Goal: Find specific page/section: Find specific page/section

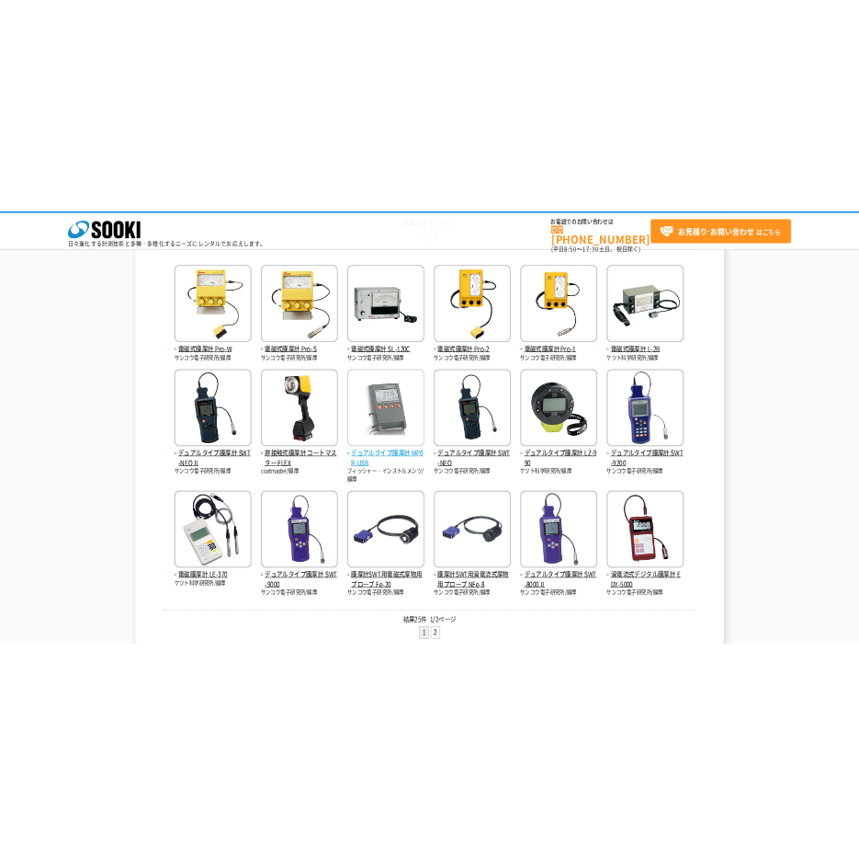
scroll to position [368, 0]
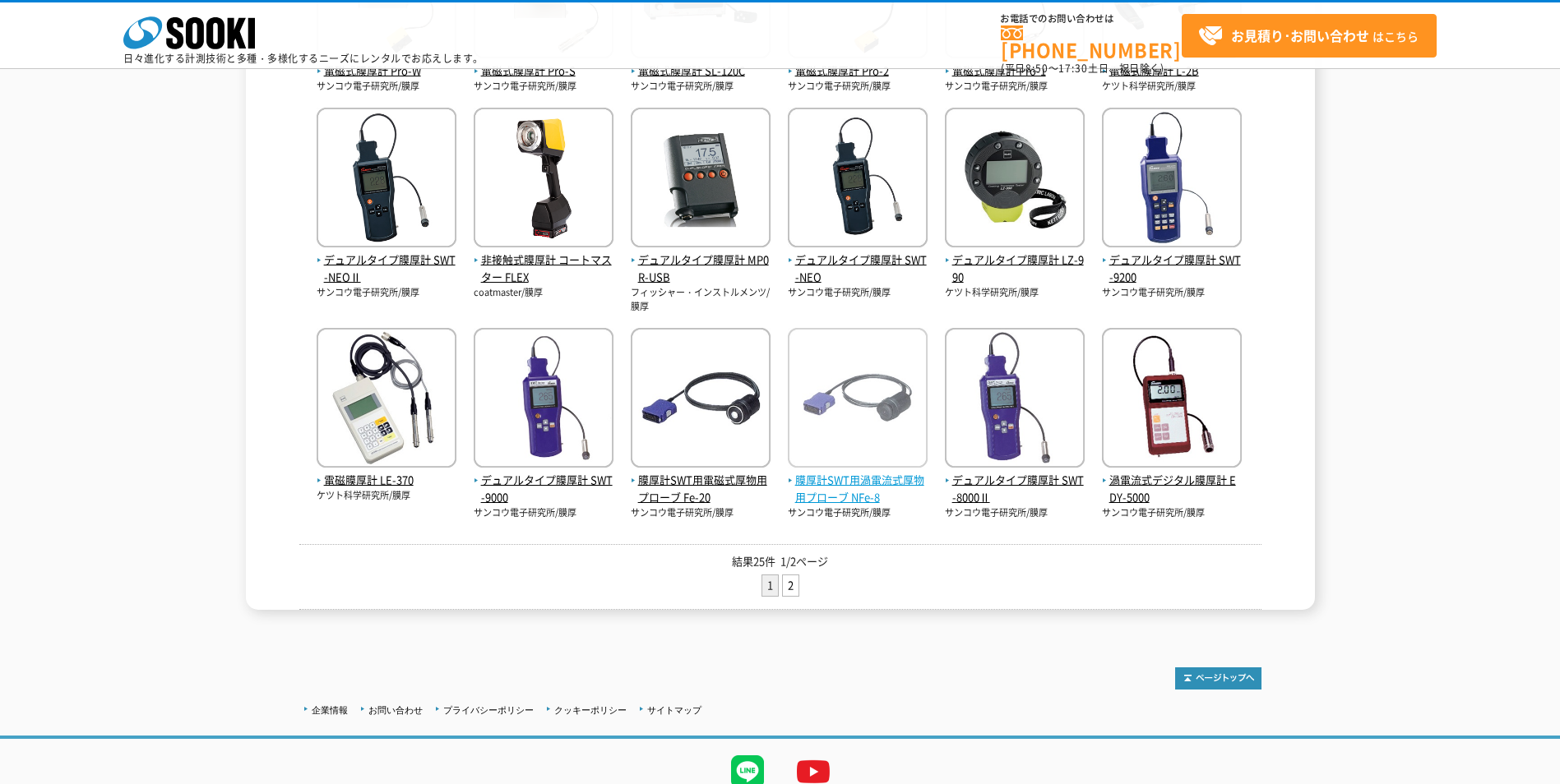
scroll to position [550, 0]
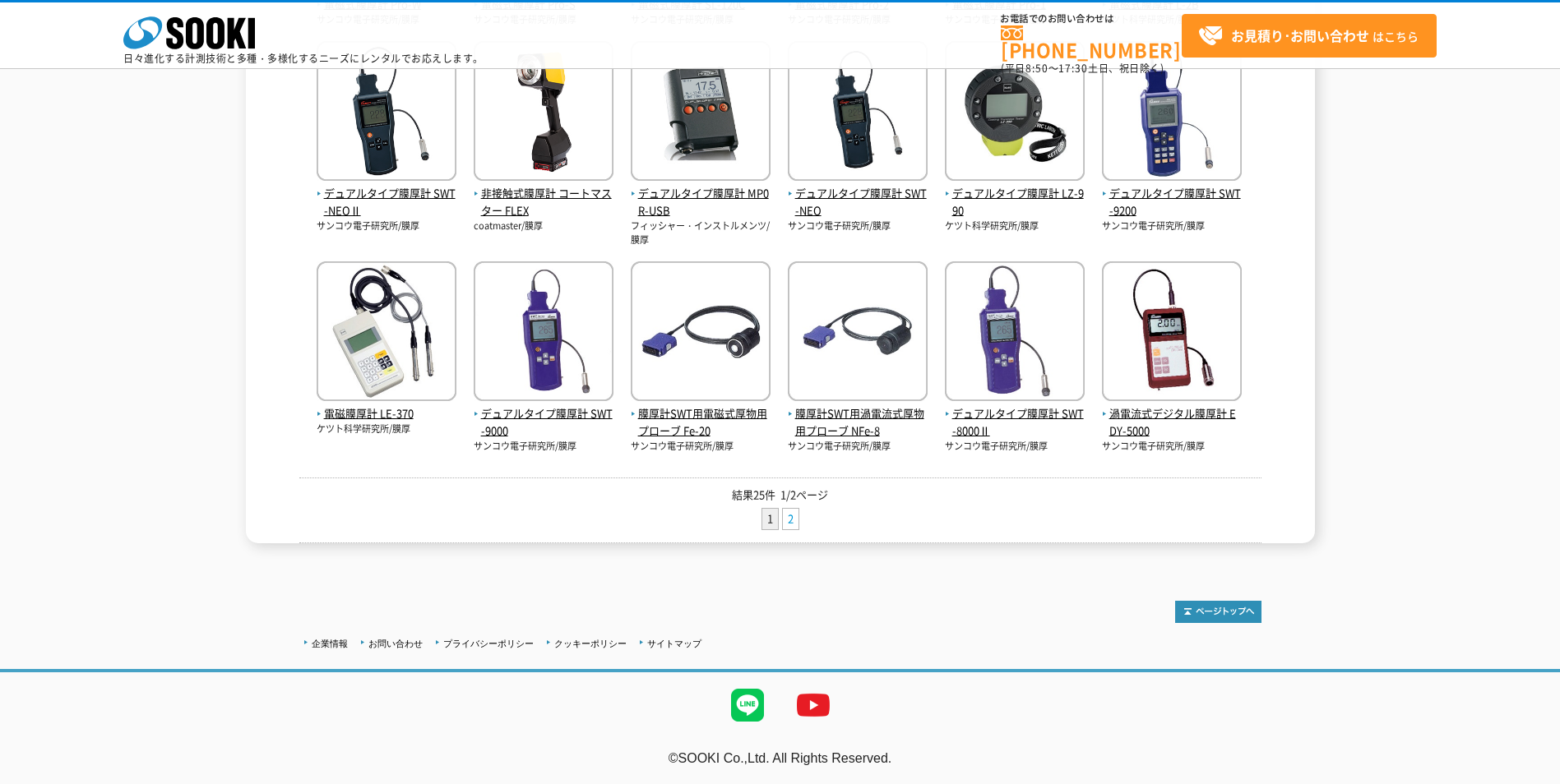
click at [795, 517] on link "2" at bounding box center [790, 518] width 15 height 21
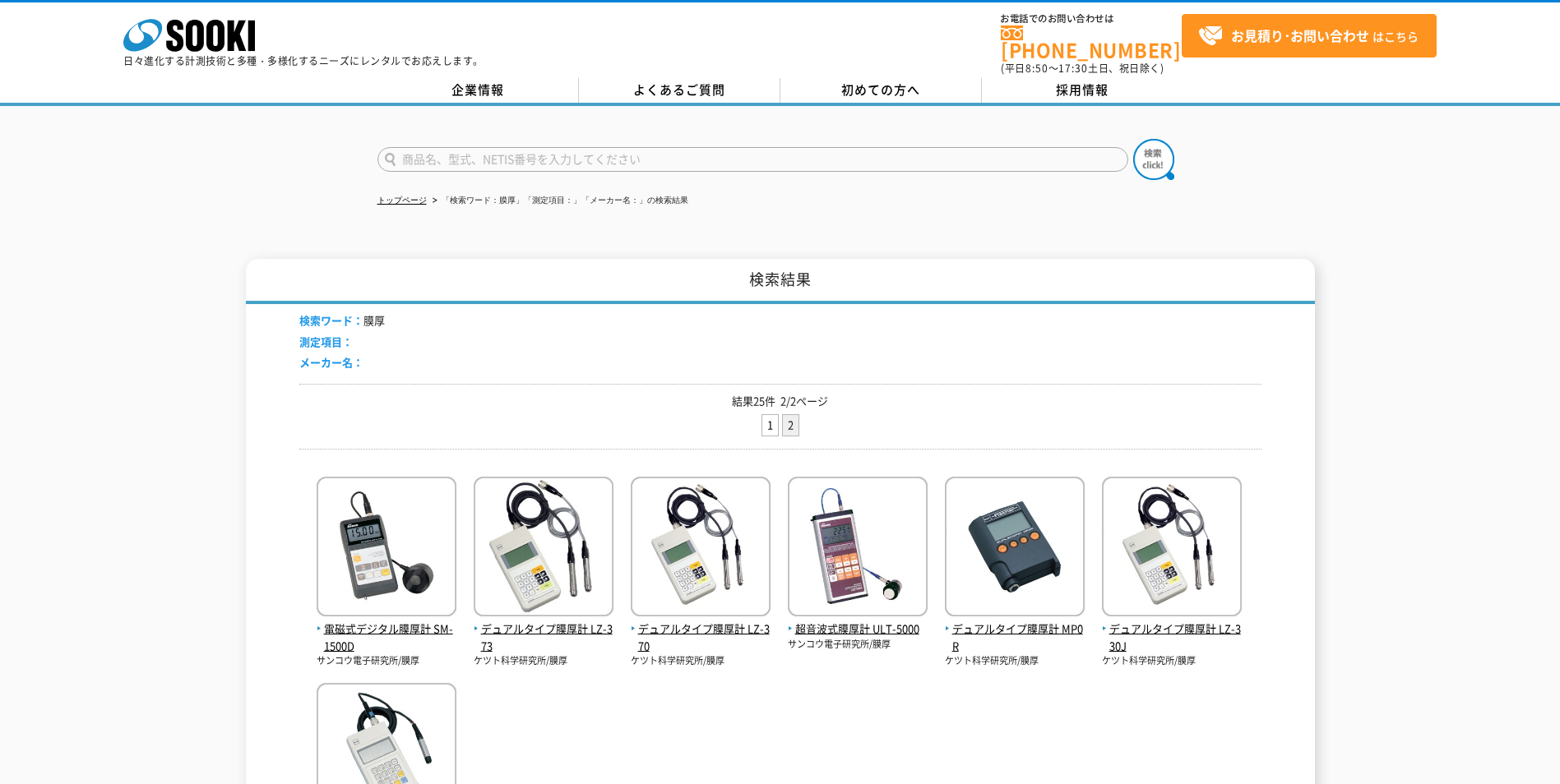
click at [788, 415] on li "2" at bounding box center [790, 425] width 17 height 22
click at [792, 420] on li "2" at bounding box center [790, 425] width 17 height 22
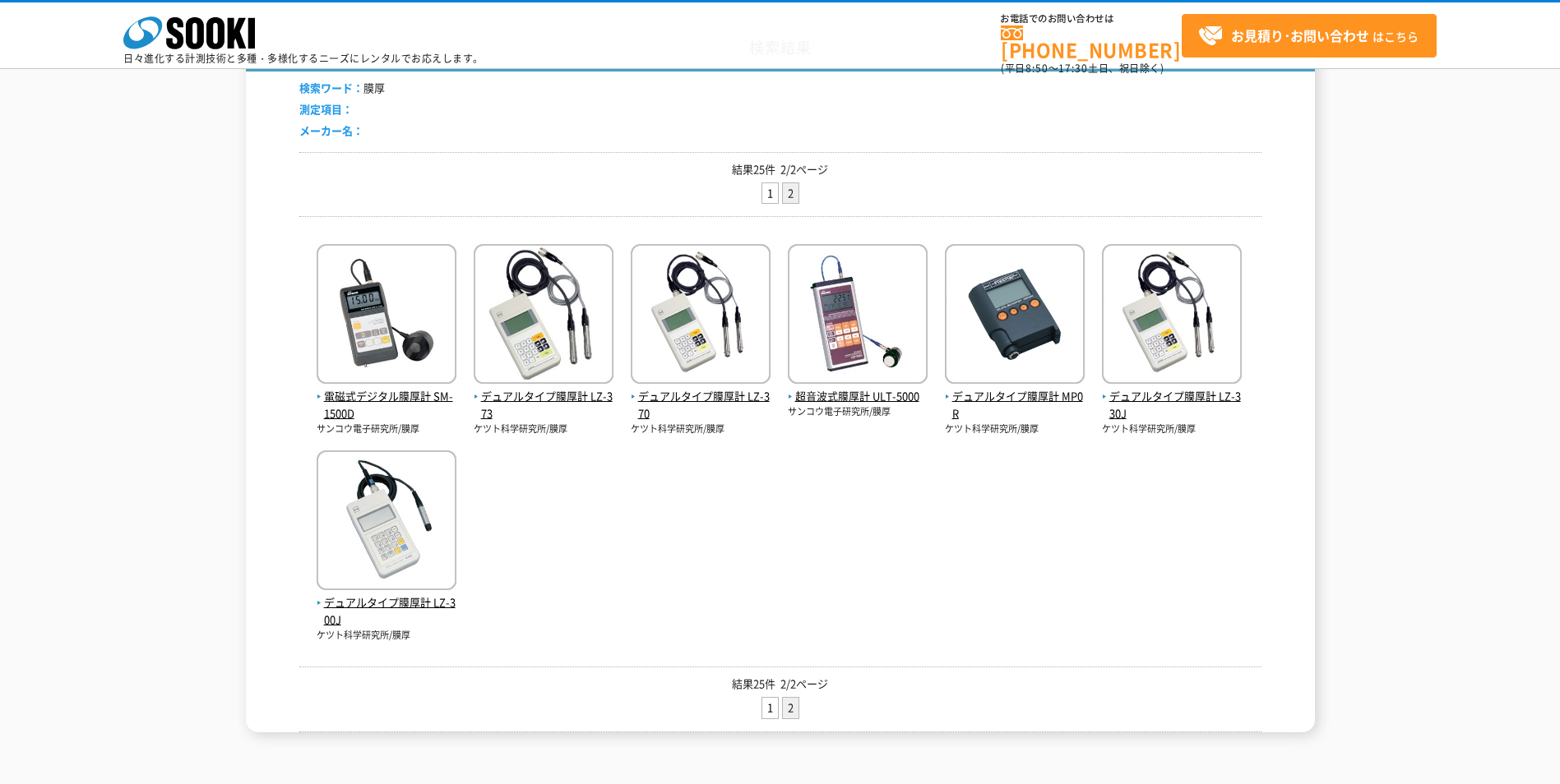
scroll to position [329, 0]
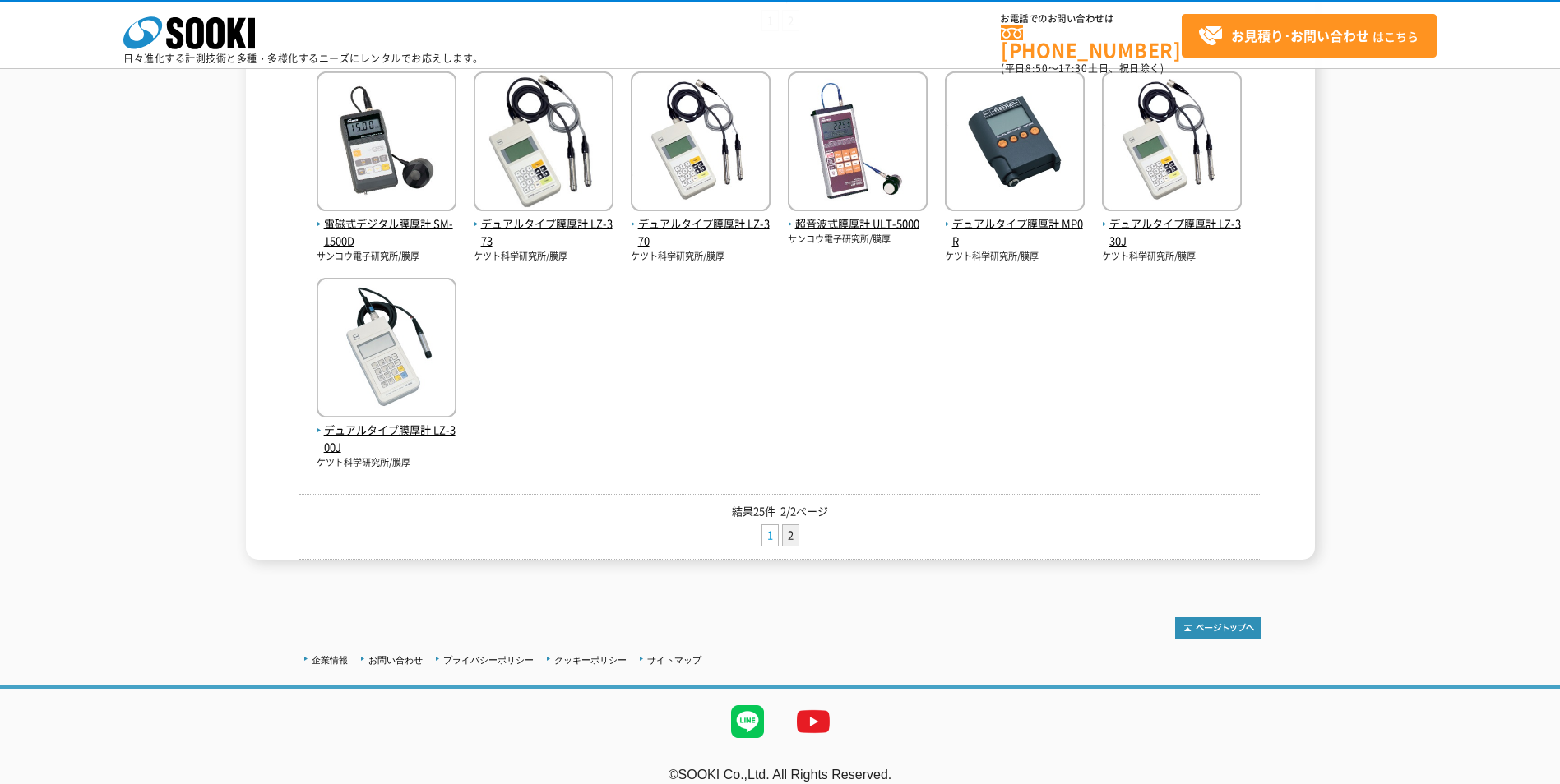
click at [768, 536] on link "1" at bounding box center [769, 535] width 15 height 21
